Goal: Information Seeking & Learning: Learn about a topic

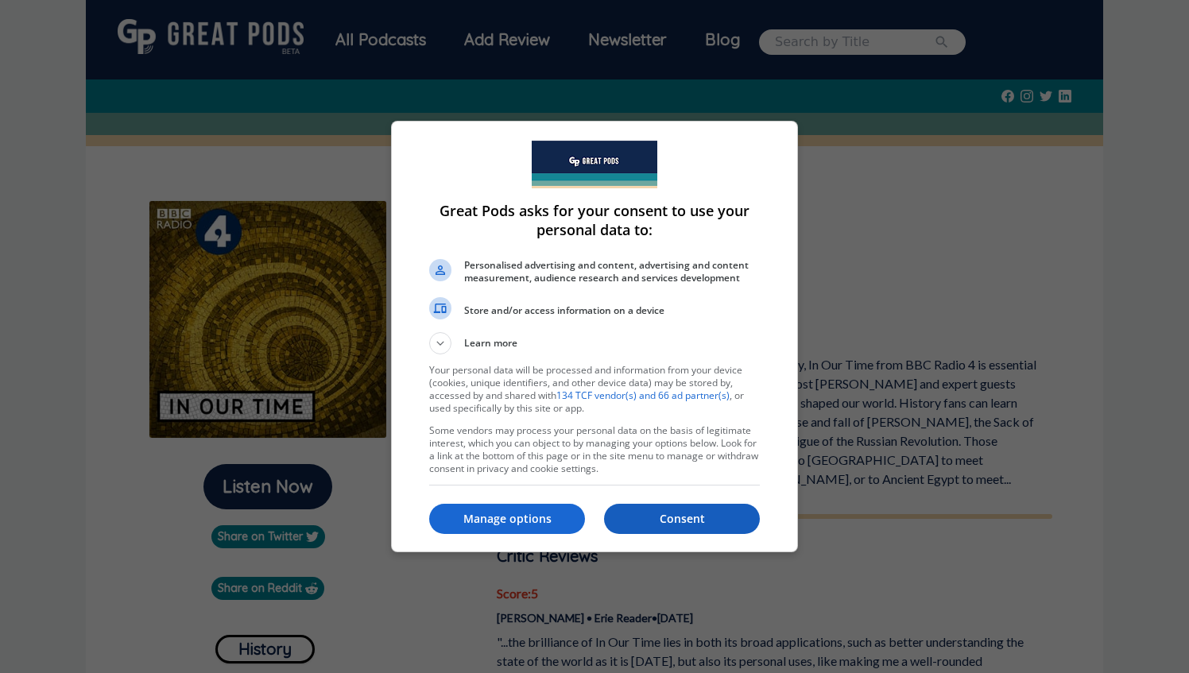
click at [687, 526] on p "Consent" at bounding box center [682, 519] width 156 height 16
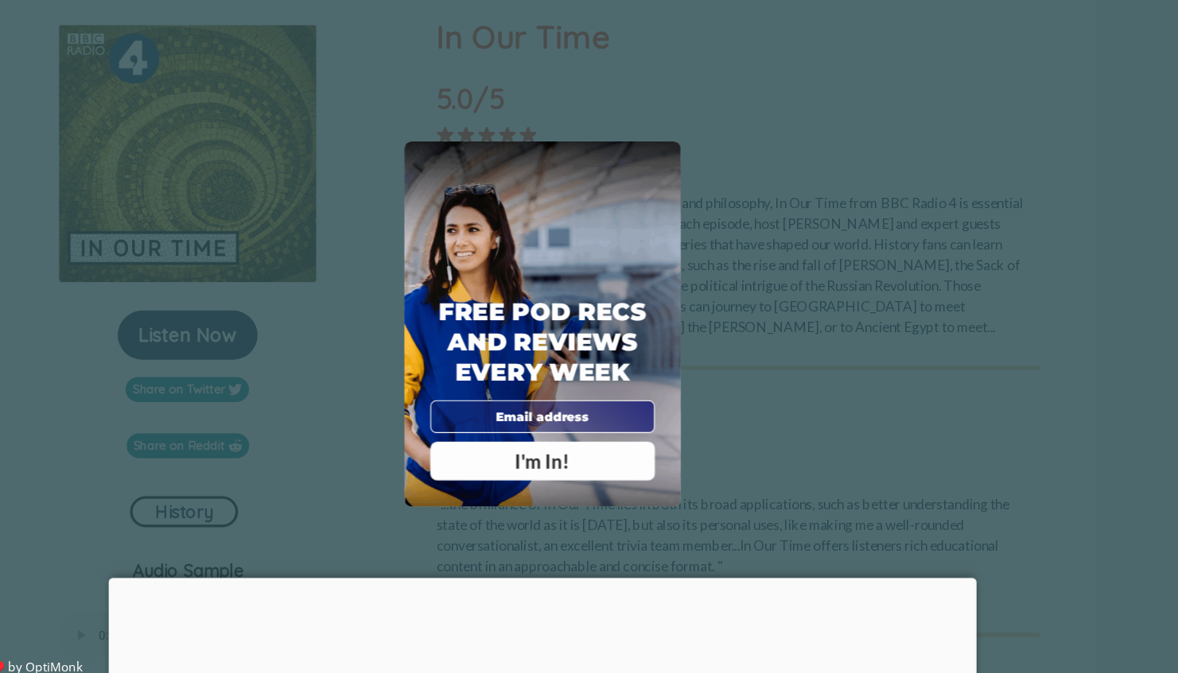
scroll to position [159, 0]
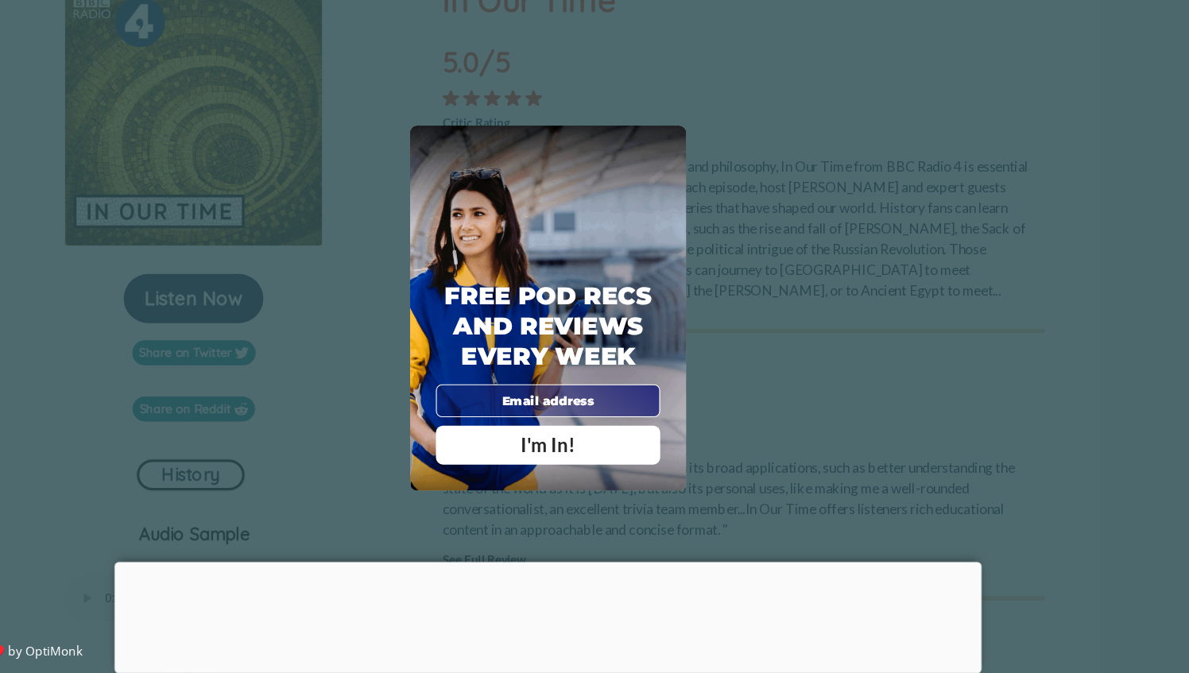
click at [142, 493] on div "X Free Pod Recs and Reviews every week I'm In! X Thanks Poddy People! See you T…" at bounding box center [594, 336] width 1189 height 673
click at [702, 188] on span "X" at bounding box center [705, 185] width 11 height 16
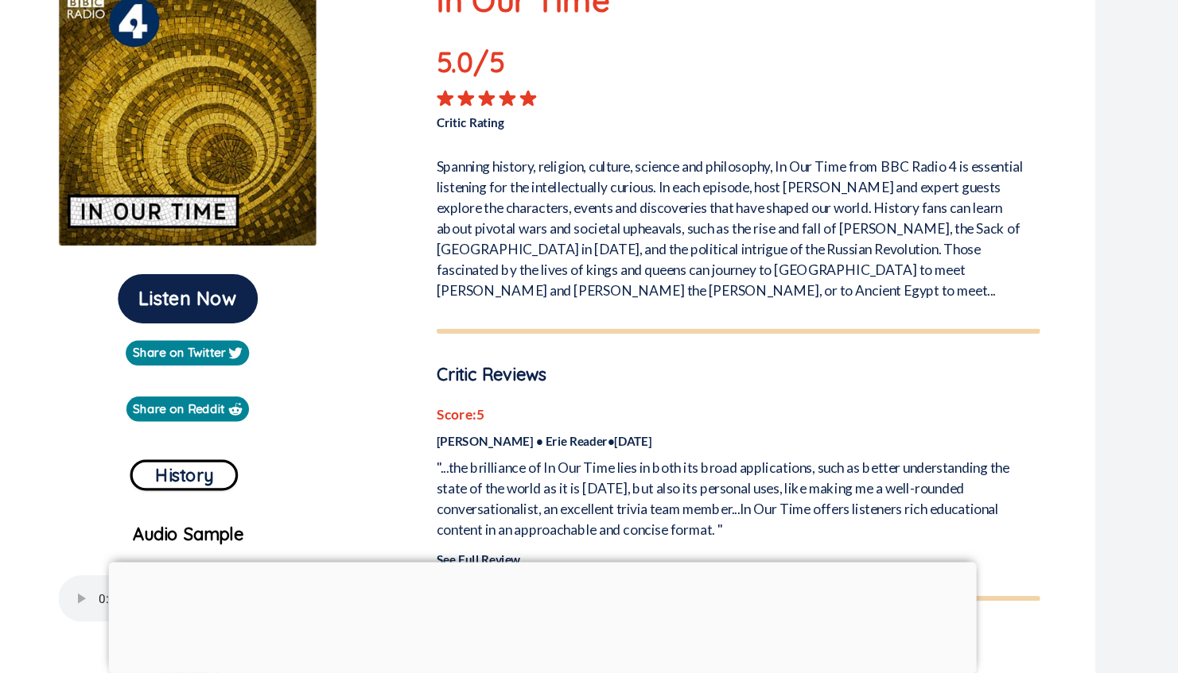
click at [570, 316] on p "Spanning history, religion, culture, science and philosophy, In Our Time from B…" at bounding box center [769, 260] width 556 height 140
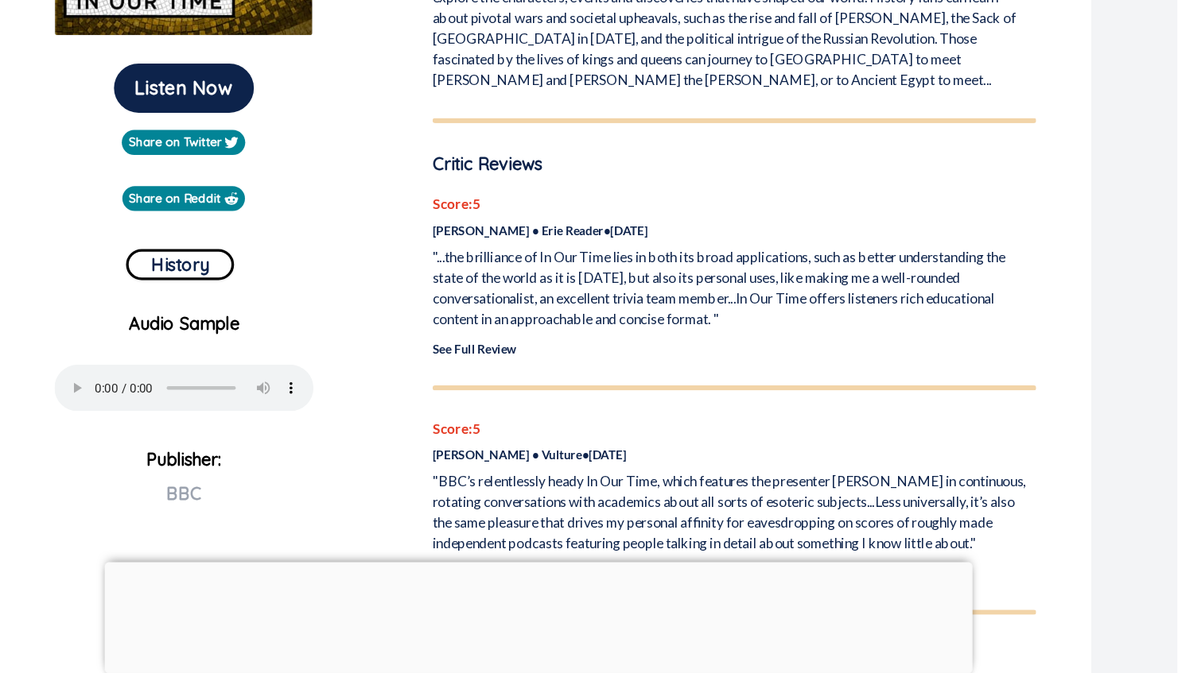
scroll to position [354, 0]
click at [526, 371] on link "See Full Review" at bounding box center [529, 374] width 77 height 14
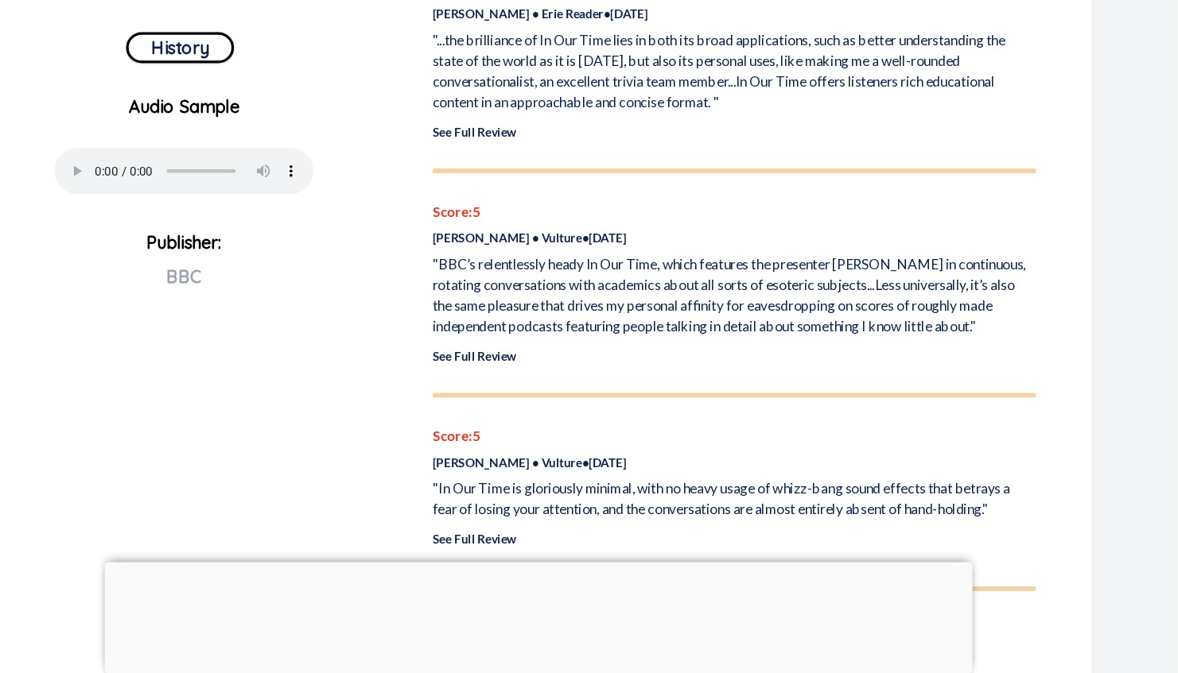
scroll to position [553, 0]
click at [542, 381] on link "See Full Review" at bounding box center [529, 381] width 77 height 14
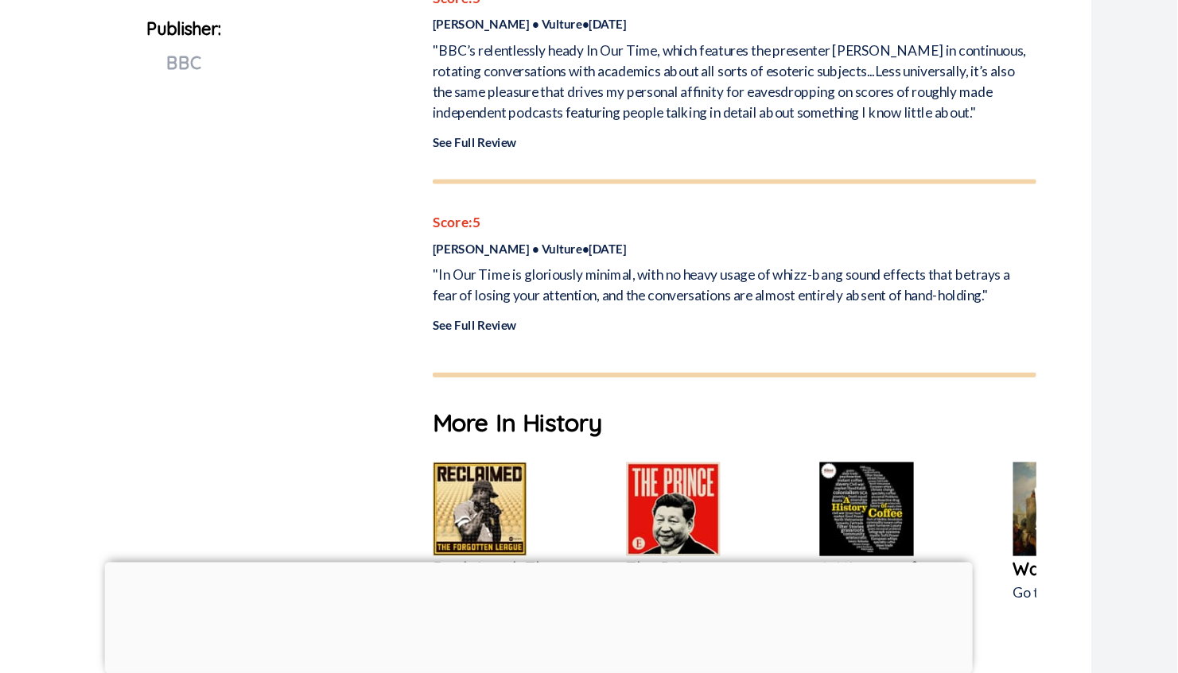
scroll to position [753, 0]
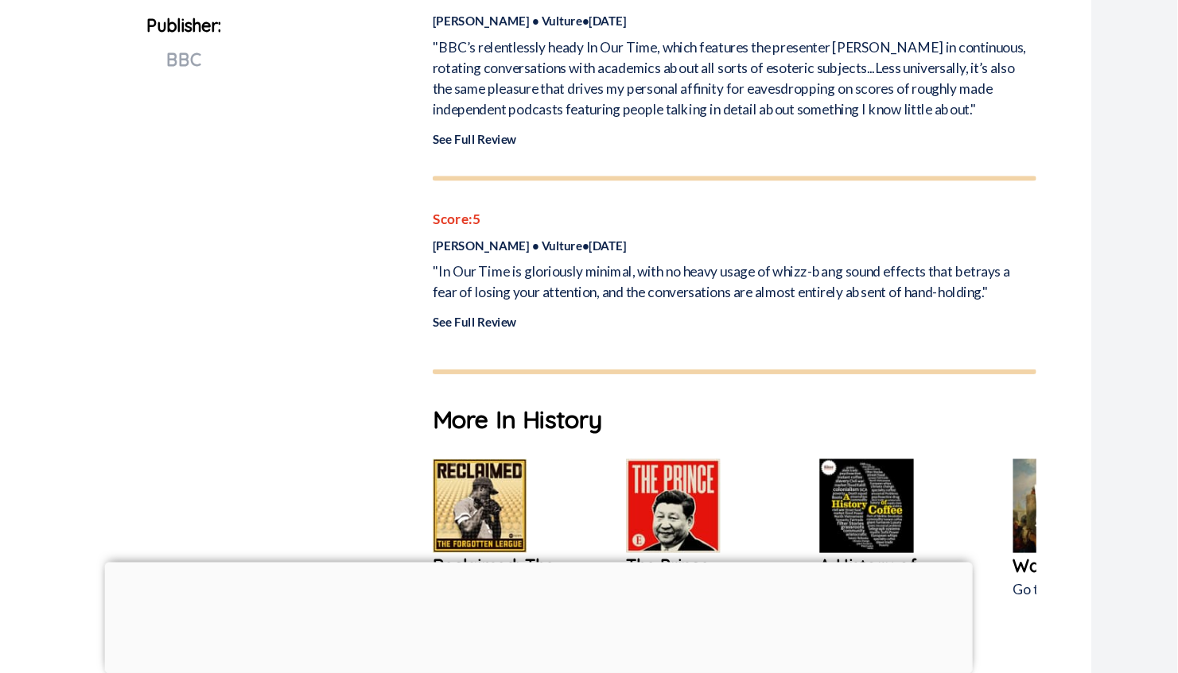
click at [552, 347] on link "See Full Review" at bounding box center [529, 350] width 77 height 14
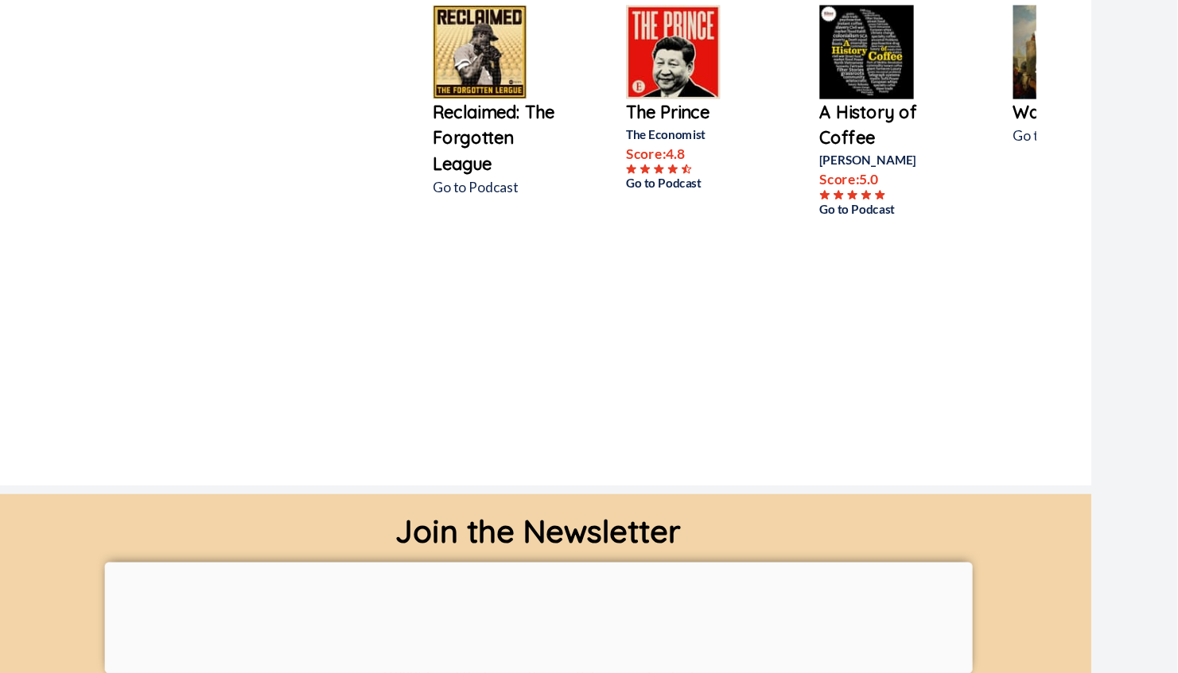
scroll to position [354, 0]
